Goal: Find specific page/section: Find specific page/section

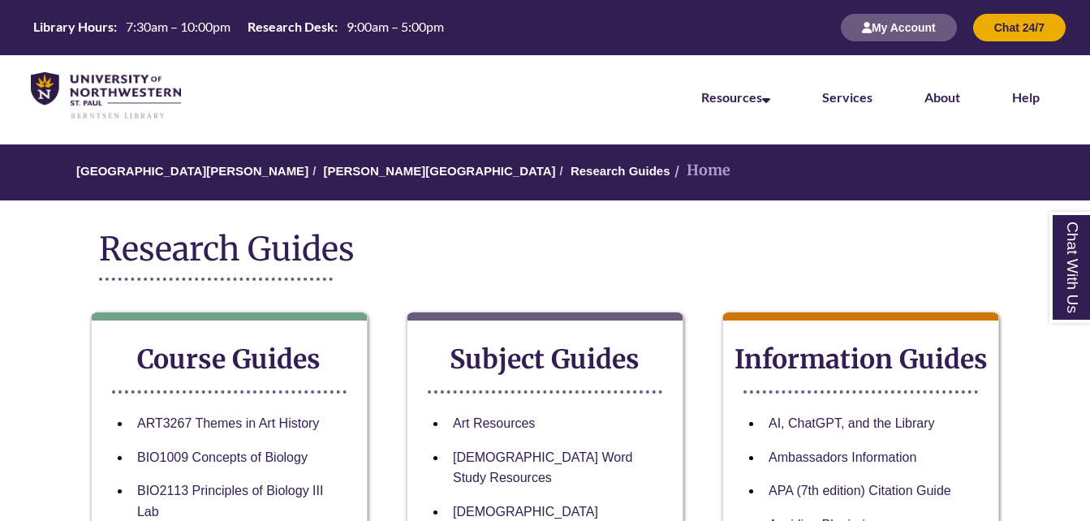
scroll to position [81, 0]
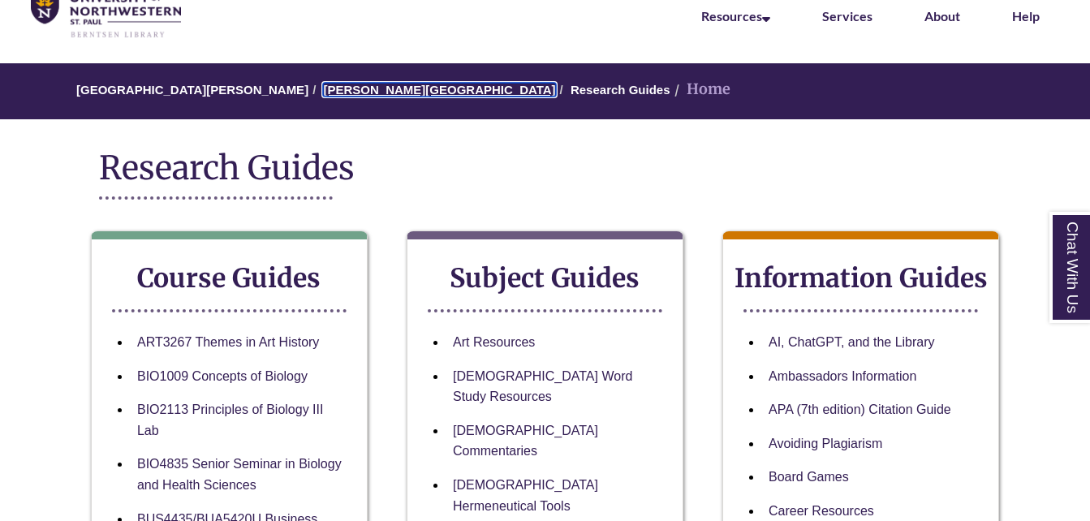
click at [347, 90] on link "[PERSON_NAME][GEOGRAPHIC_DATA]" at bounding box center [439, 90] width 232 height 14
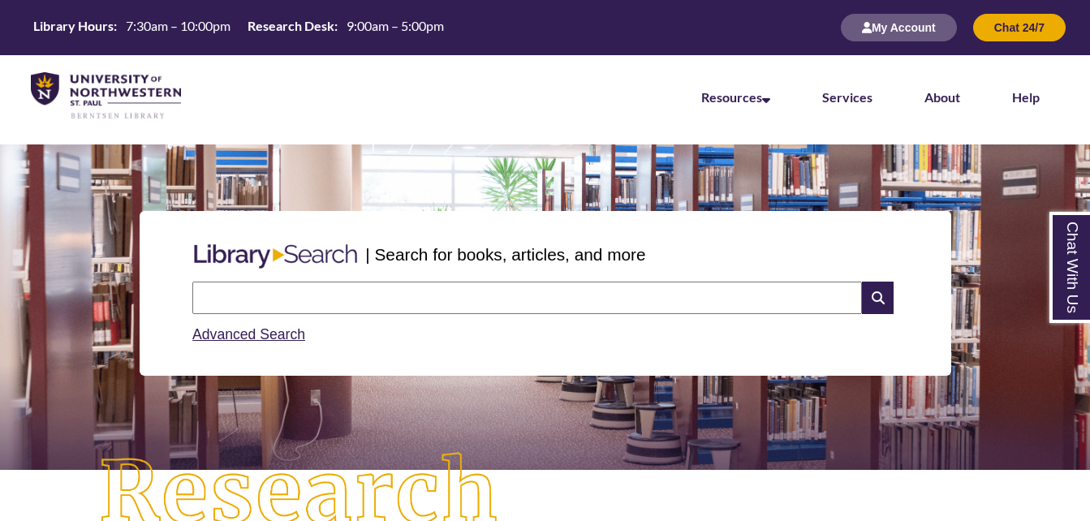
paste input "**********"
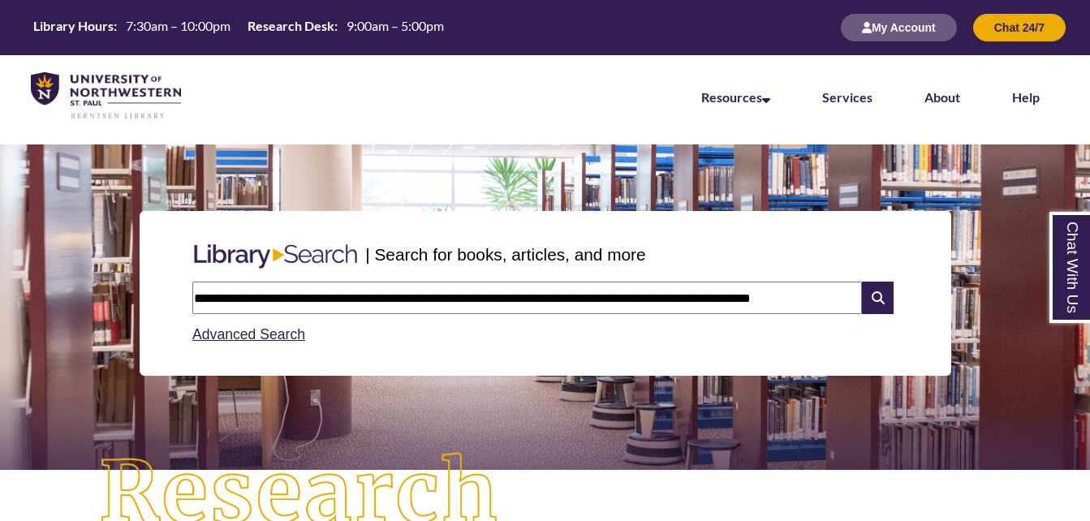
type input "**********"
